Goal: Navigation & Orientation: Find specific page/section

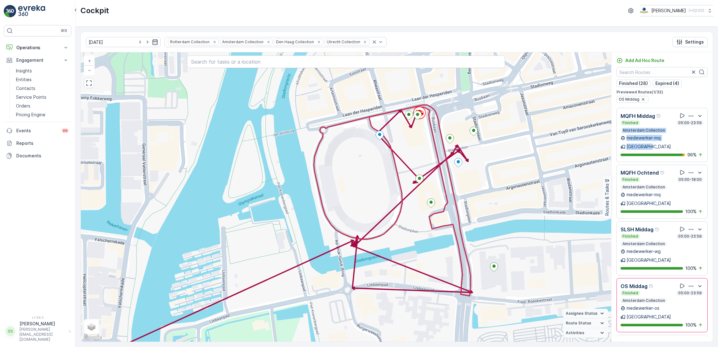
drag, startPoint x: 712, startPoint y: 129, endPoint x: 709, endPoint y: 135, distance: 6.4
click at [709, 135] on div "[DATE] Rotterdam Collection Amsterdam Collection Den [PERSON_NAME] Collection U…" at bounding box center [396, 187] width 632 height 310
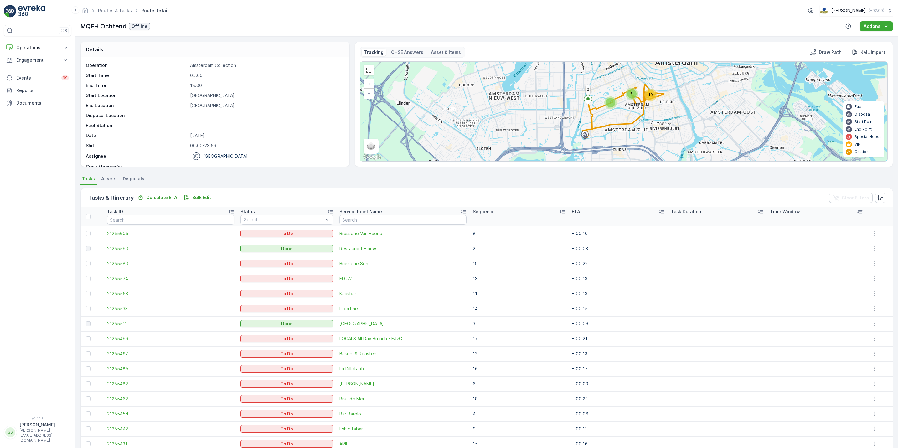
scroll to position [75, 0]
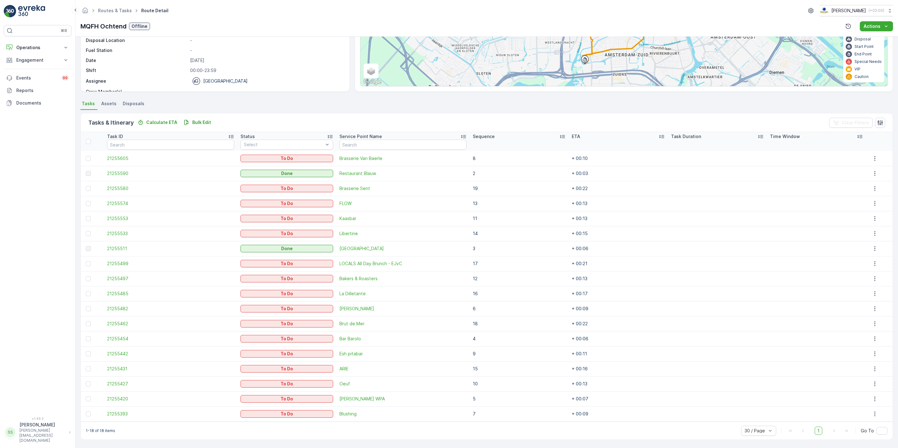
click at [818, 432] on span "1" at bounding box center [819, 431] width 8 height 8
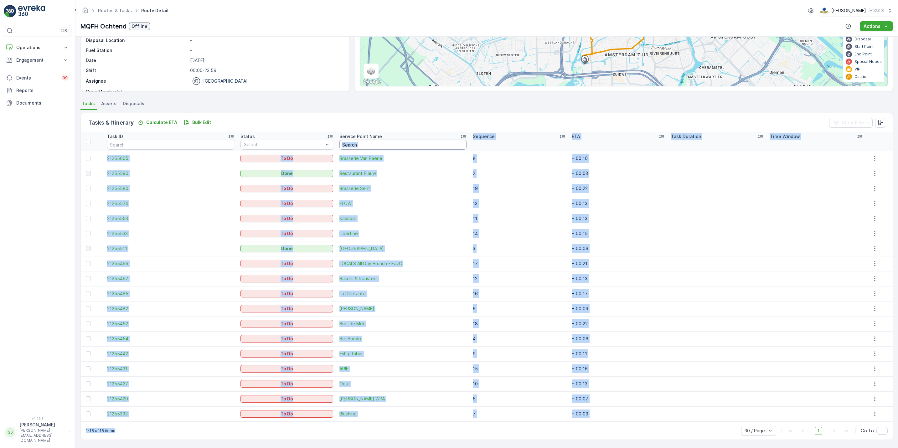
drag, startPoint x: 339, startPoint y: 425, endPoint x: 355, endPoint y: 149, distance: 276.0
click at [355, 149] on div "Tasks & Itinerary Calculate ETA Bulk Edit Clear Filters Task ID Status Select S…" at bounding box center [486, 276] width 813 height 327
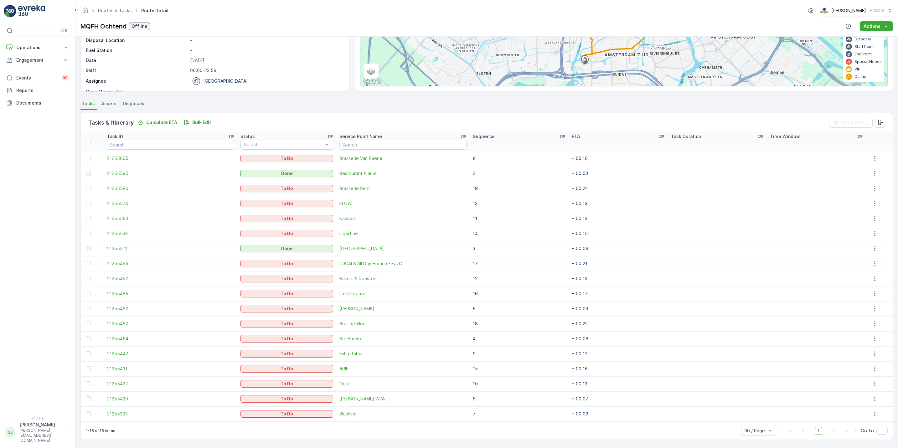
click at [326, 121] on div "Tasks & Itinerary Calculate ETA Bulk Edit Clear Filters" at bounding box center [487, 122] width 812 height 19
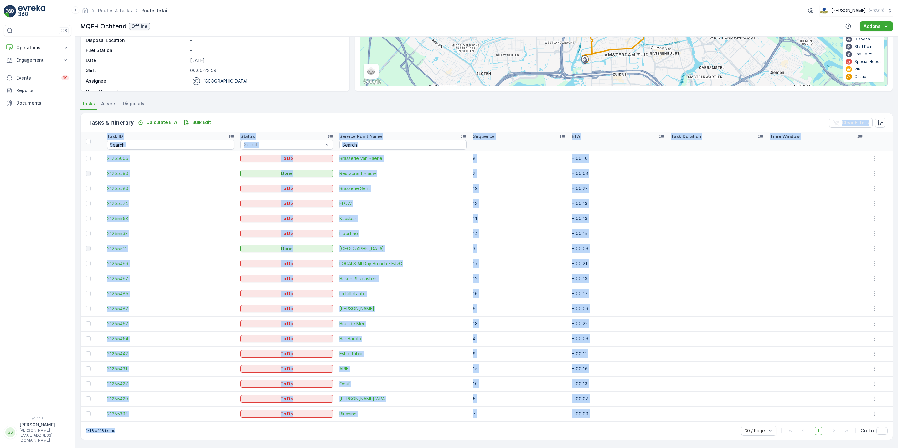
drag, startPoint x: 326, startPoint y: 121, endPoint x: 386, endPoint y: 464, distance: 349.0
click at [386, 448] on html "⌘B Operations Insights Planning Routes & Tasks Cockpit Settings Engagement Insi…" at bounding box center [449, 224] width 898 height 448
drag, startPoint x: 386, startPoint y: 464, endPoint x: 359, endPoint y: 426, distance: 47.2
click at [359, 426] on div "1-18 of 18 items 30 / Page 1 Go To" at bounding box center [487, 431] width 812 height 18
drag, startPoint x: 359, startPoint y: 426, endPoint x: 159, endPoint y: 146, distance: 344.2
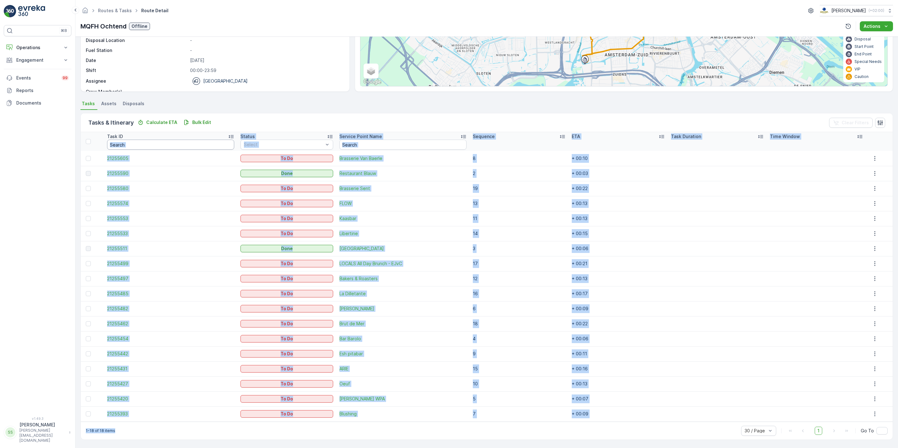
click at [159, 146] on div "Tasks & Itinerary Calculate ETA Bulk Edit Clear Filters Task ID Status Select S…" at bounding box center [486, 276] width 813 height 327
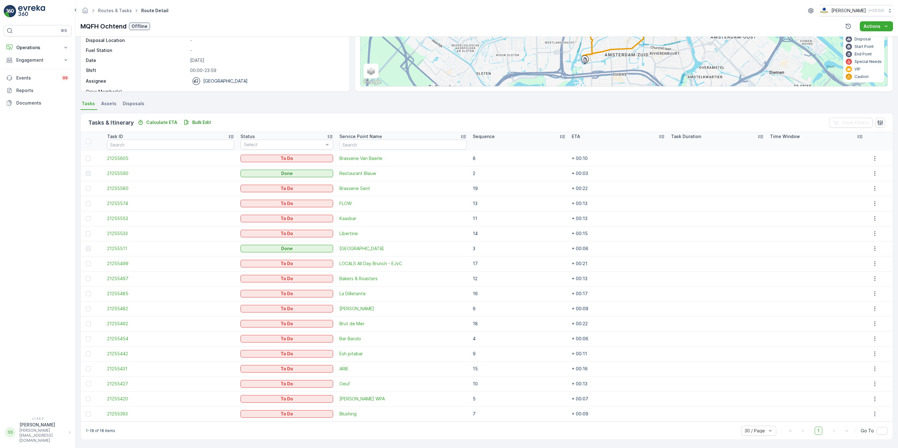
click at [313, 115] on div "Tasks & Itinerary Calculate ETA Bulk Edit Clear Filters" at bounding box center [487, 122] width 812 height 19
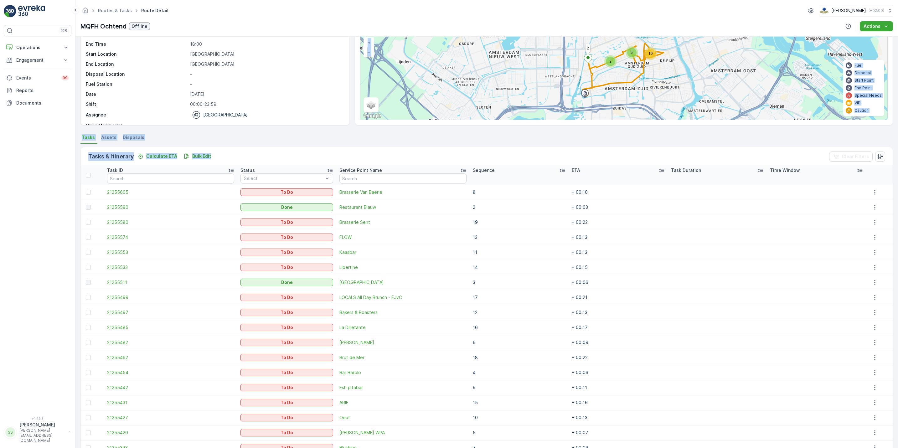
scroll to position [33, 0]
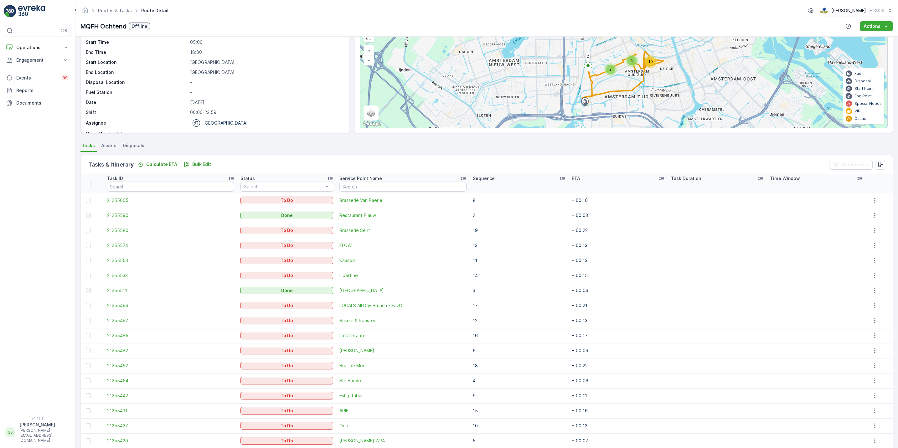
drag, startPoint x: 260, startPoint y: 113, endPoint x: 316, endPoint y: 163, distance: 75.0
click at [316, 163] on div "Tasks & Itinerary Calculate ETA Bulk Edit Clear Filters" at bounding box center [487, 164] width 812 height 19
